Goal: Information Seeking & Learning: Compare options

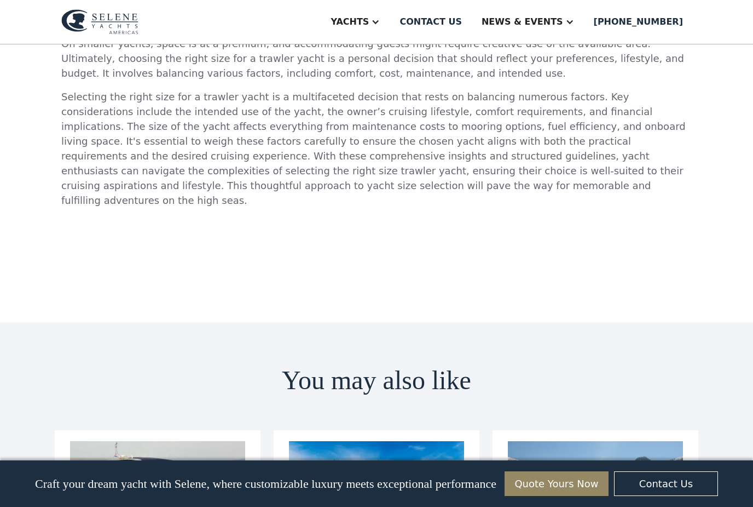
click at [369, 22] on div "Yachts" at bounding box center [350, 21] width 38 height 13
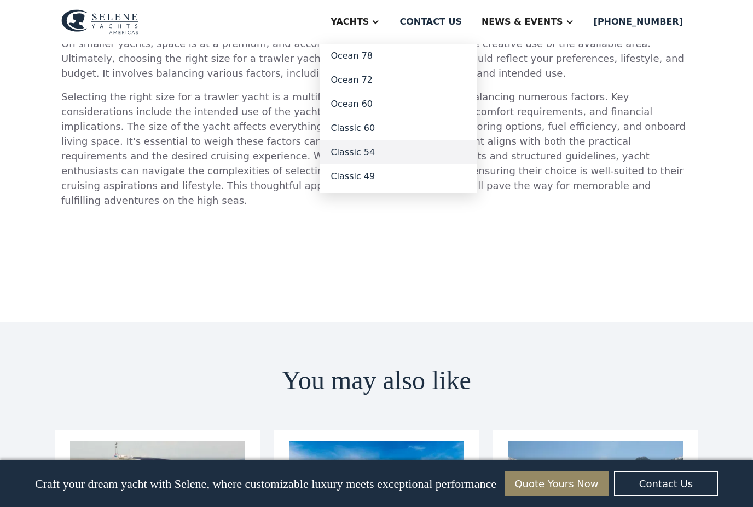
click at [390, 153] on link "Classic 54" at bounding box center [399, 152] width 158 height 24
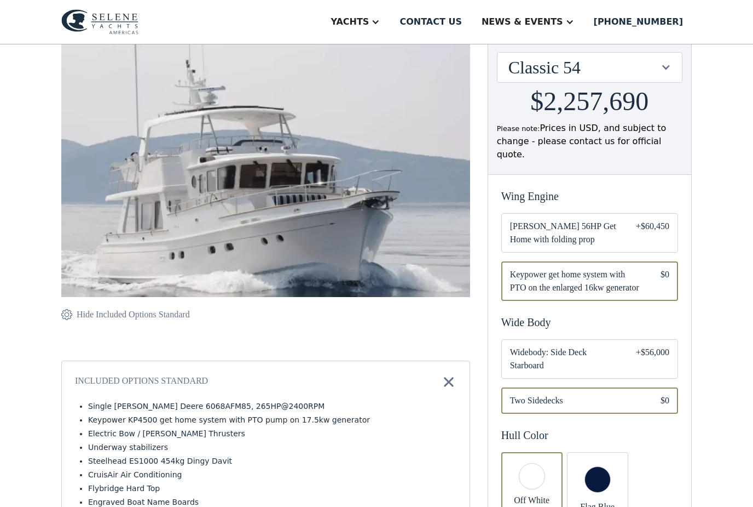
scroll to position [148, 0]
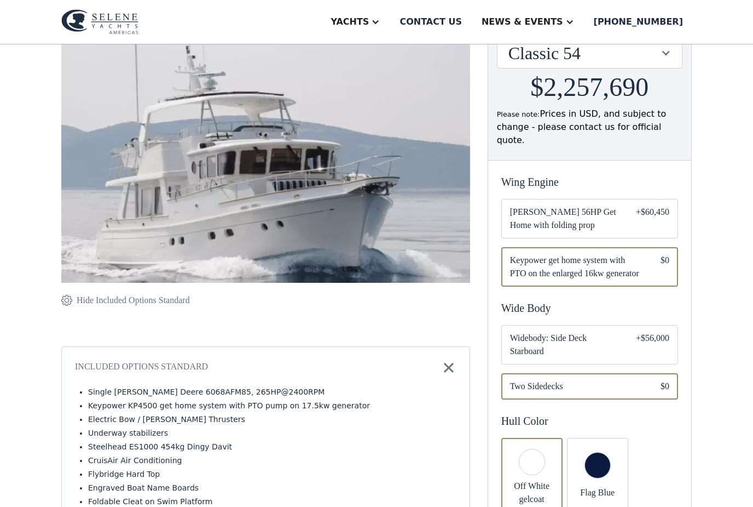
click at [603, 451] on div "Email Form" at bounding box center [597, 486] width 61 height 96
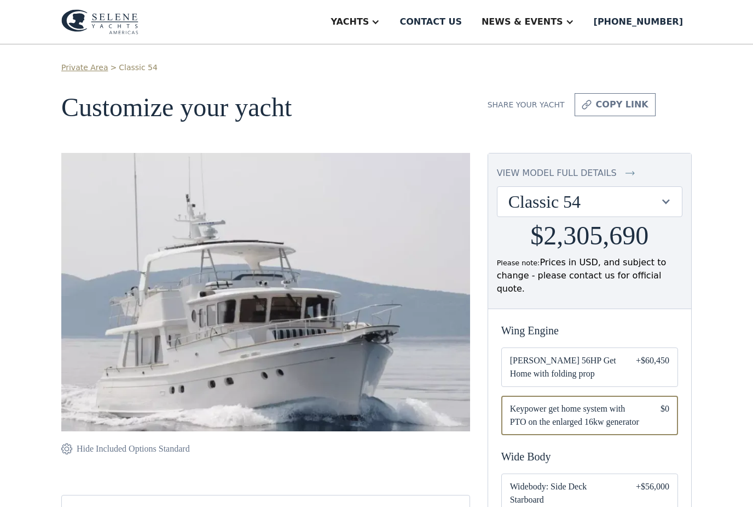
click at [369, 23] on div "Yachts" at bounding box center [350, 21] width 38 height 13
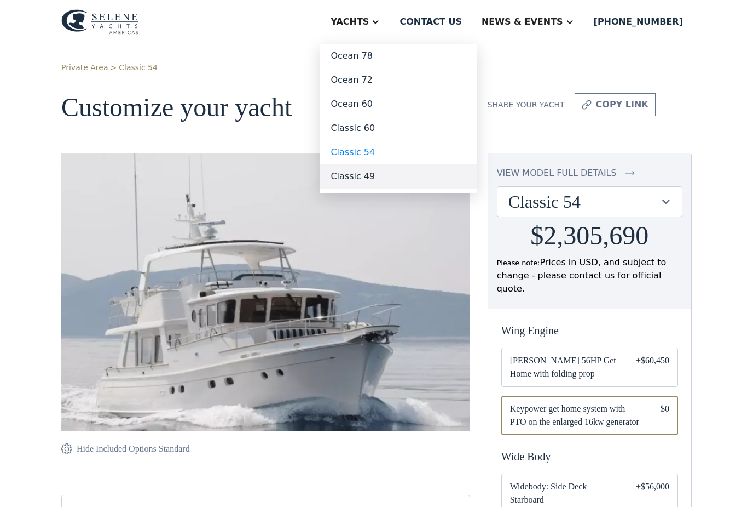
click at [388, 176] on link "Classic 49" at bounding box center [399, 176] width 158 height 24
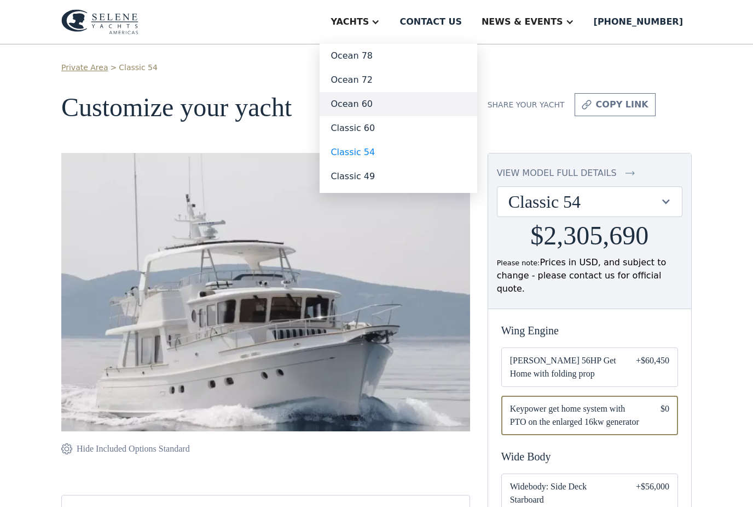
click at [378, 106] on link "Ocean 60" at bounding box center [399, 104] width 158 height 24
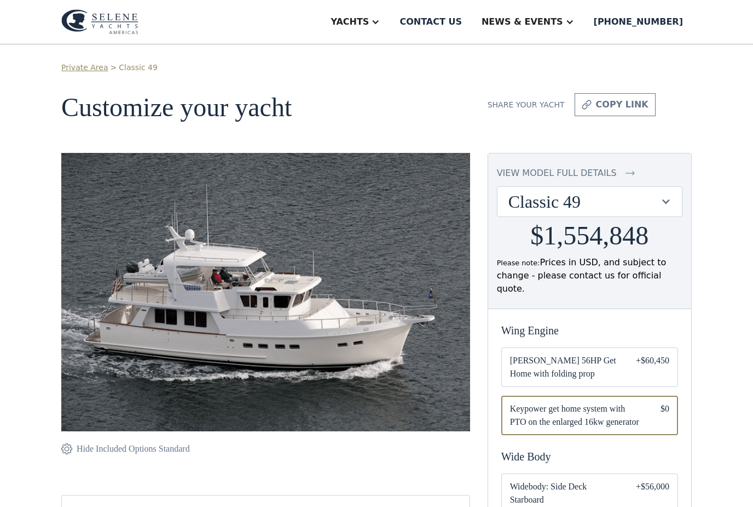
click at [99, 367] on img at bounding box center [265, 300] width 409 height 294
click at [102, 372] on img at bounding box center [265, 300] width 409 height 294
click at [544, 175] on div "view model full details" at bounding box center [557, 172] width 120 height 13
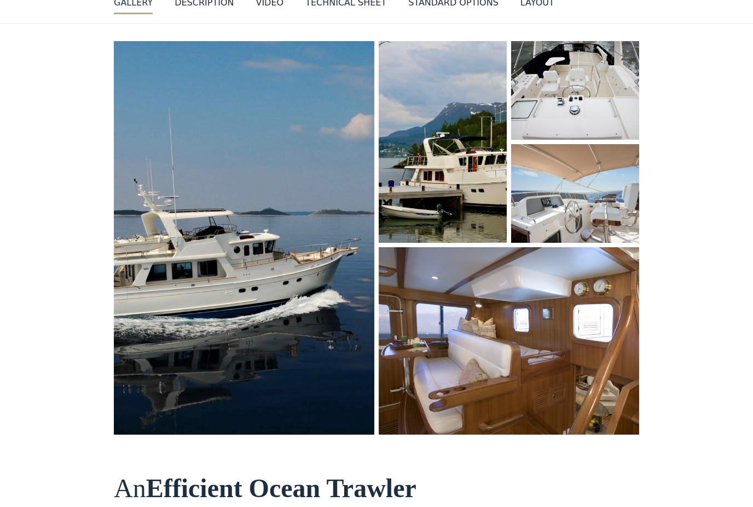
scroll to position [107, 0]
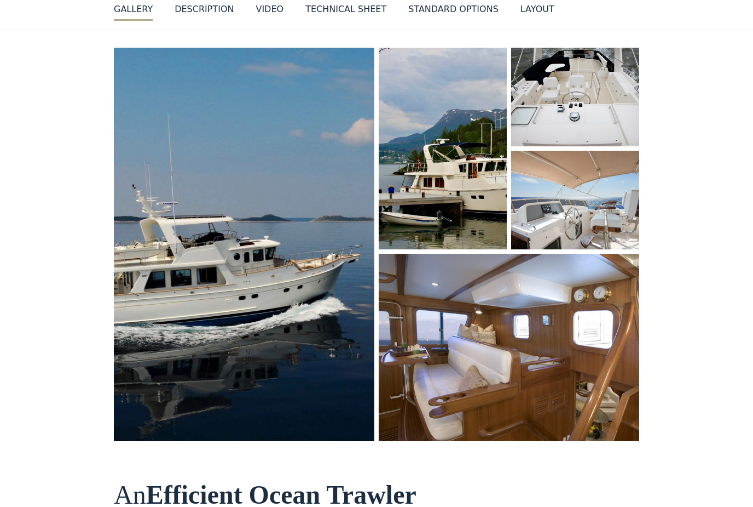
click at [153, 318] on img "open lightbox" at bounding box center [244, 244] width 264 height 399
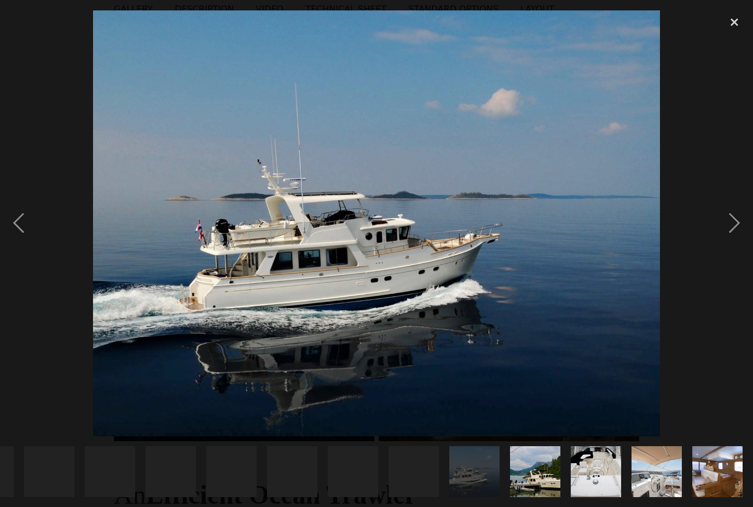
scroll to position [0, 1206]
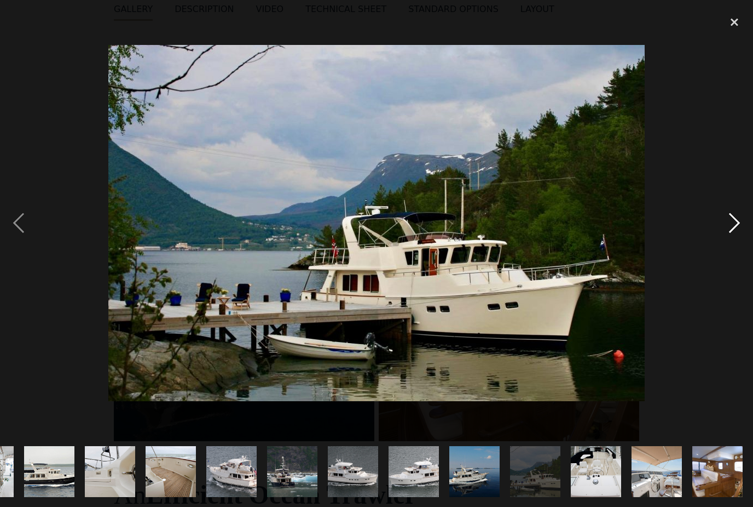
click at [735, 246] on div "next image" at bounding box center [734, 222] width 37 height 425
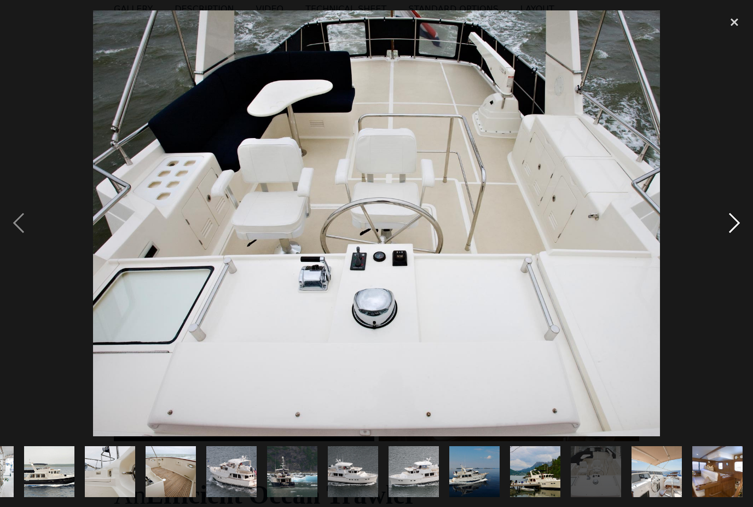
click at [731, 246] on div "next image" at bounding box center [734, 222] width 37 height 425
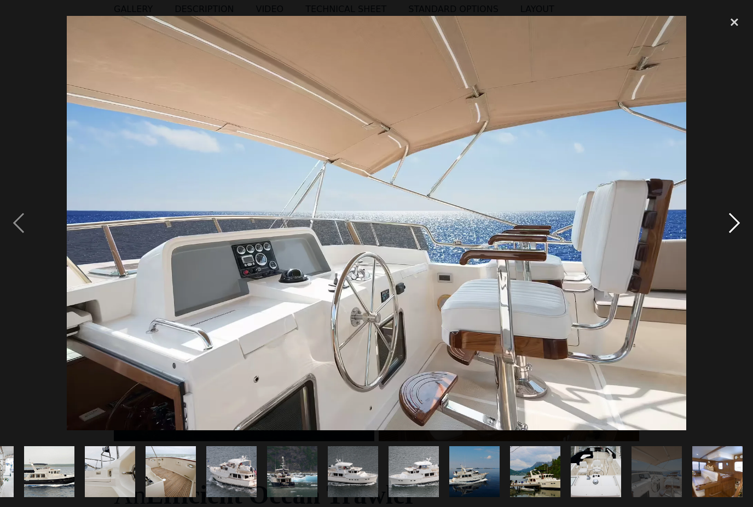
click at [727, 240] on div "next image" at bounding box center [734, 222] width 37 height 425
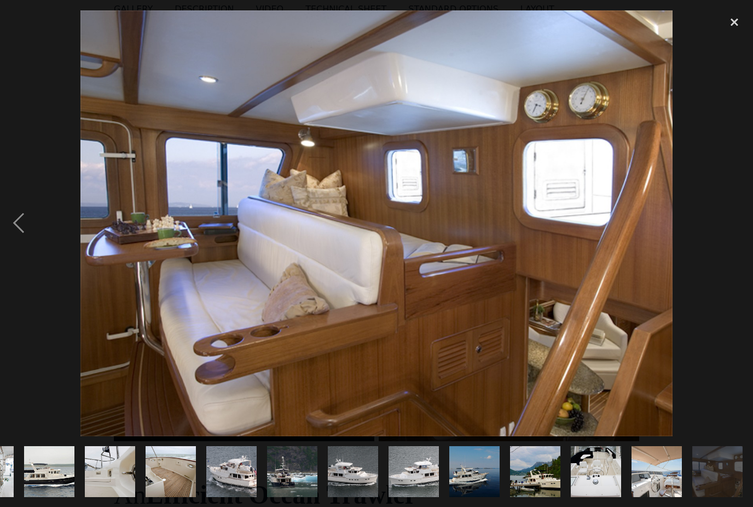
click at [730, 255] on div "next image" at bounding box center [734, 222] width 37 height 425
click at [25, 240] on div "previous image" at bounding box center [18, 222] width 37 height 425
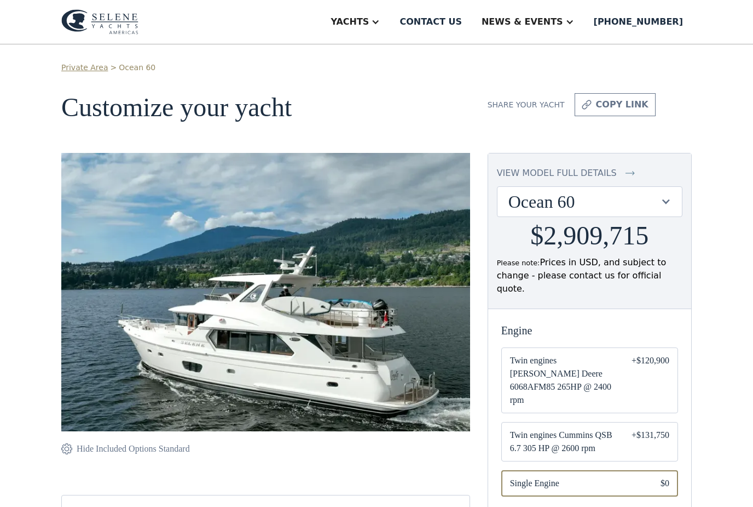
click at [544, 170] on div "view model full details" at bounding box center [557, 172] width 120 height 13
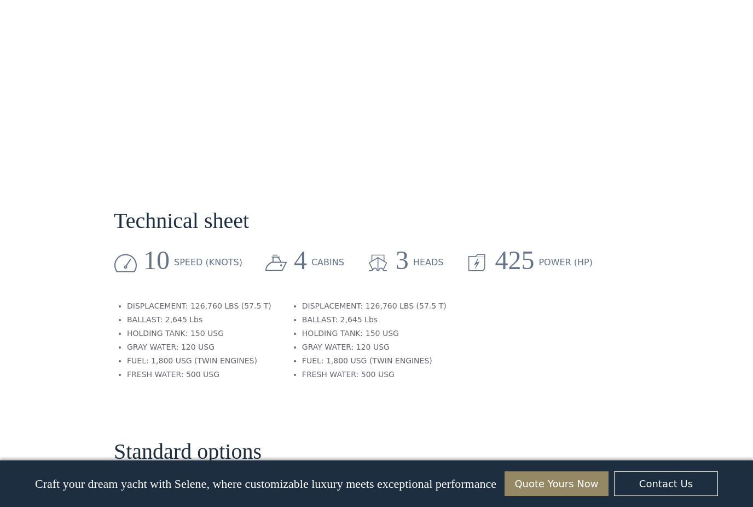
click at [597, 294] on section "Technical sheet 10 speed (knots) 4 cabins 3 heads 425 Power (HP) DISPLACEMENT: …" at bounding box center [377, 280] width 526 height 231
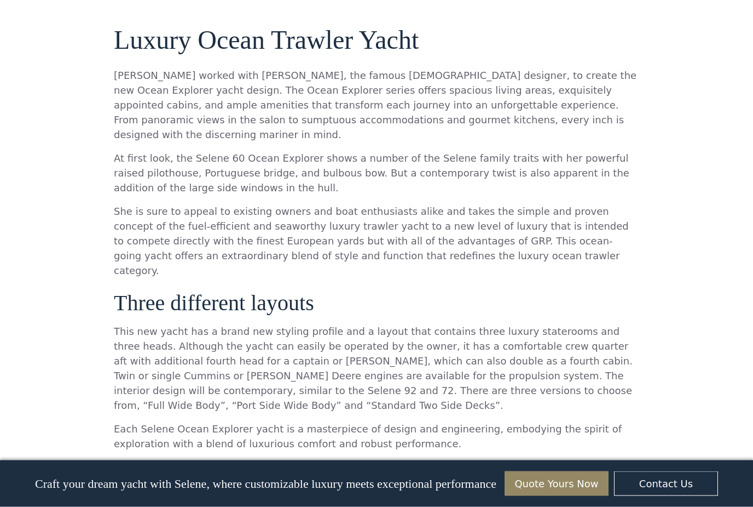
scroll to position [872, 0]
